Goal: Navigation & Orientation: Find specific page/section

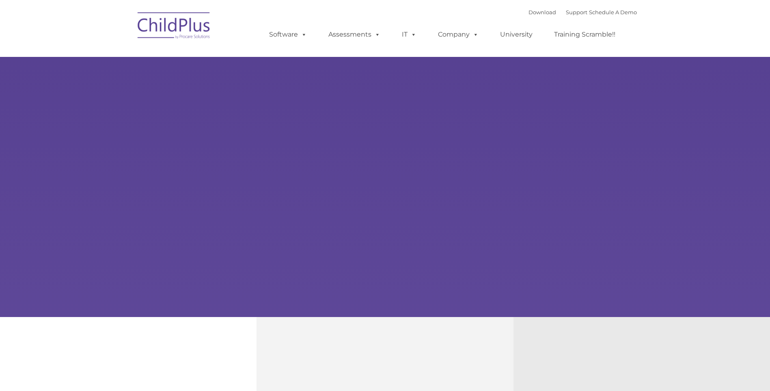
type input ""
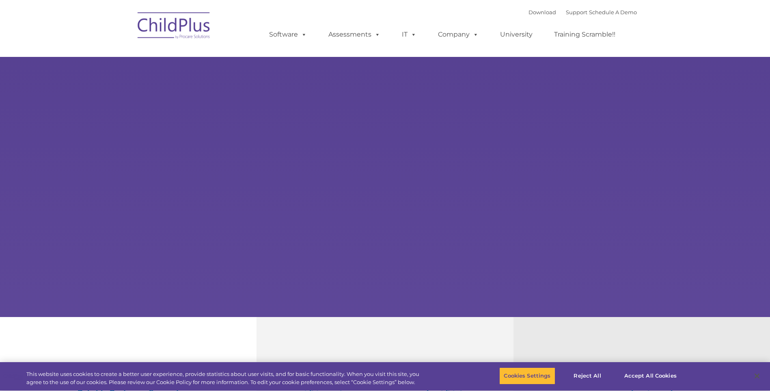
select select "MEDIUM"
click at [659, 372] on button "Accept All Cookies" at bounding box center [650, 375] width 61 height 17
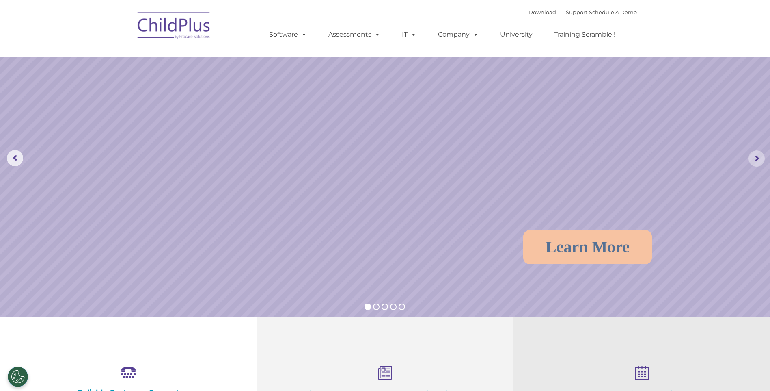
click at [760, 154] on rs-arrow at bounding box center [757, 158] width 16 height 16
click at [755, 155] on rs-arrow at bounding box center [757, 158] width 16 height 16
click at [756, 155] on rs-arrow at bounding box center [757, 158] width 16 height 16
click at [757, 155] on rs-arrow at bounding box center [757, 158] width 16 height 16
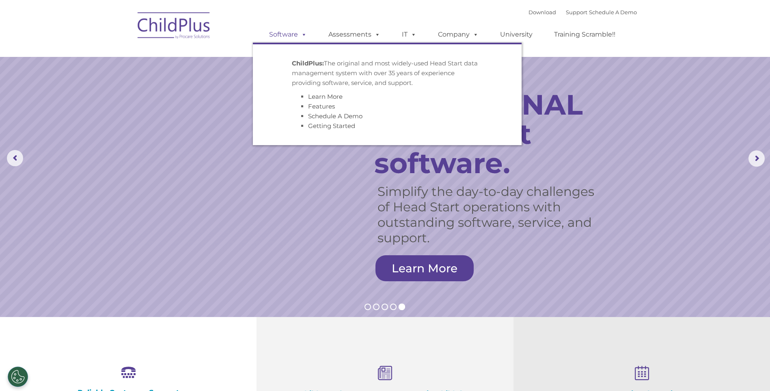
click at [304, 36] on span at bounding box center [302, 34] width 9 height 8
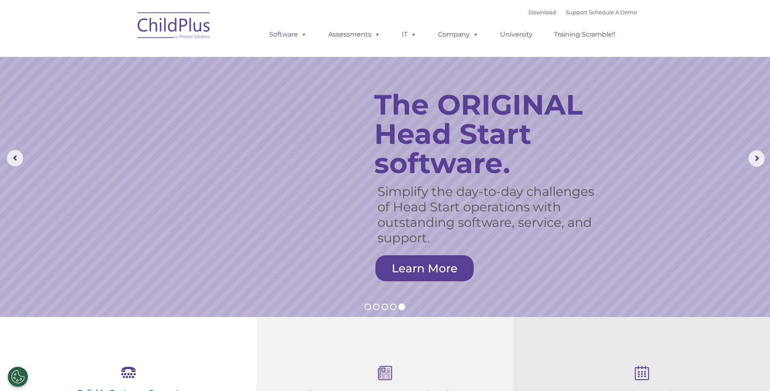
click at [304, 36] on span at bounding box center [302, 34] width 9 height 8
